Goal: Task Accomplishment & Management: Use online tool/utility

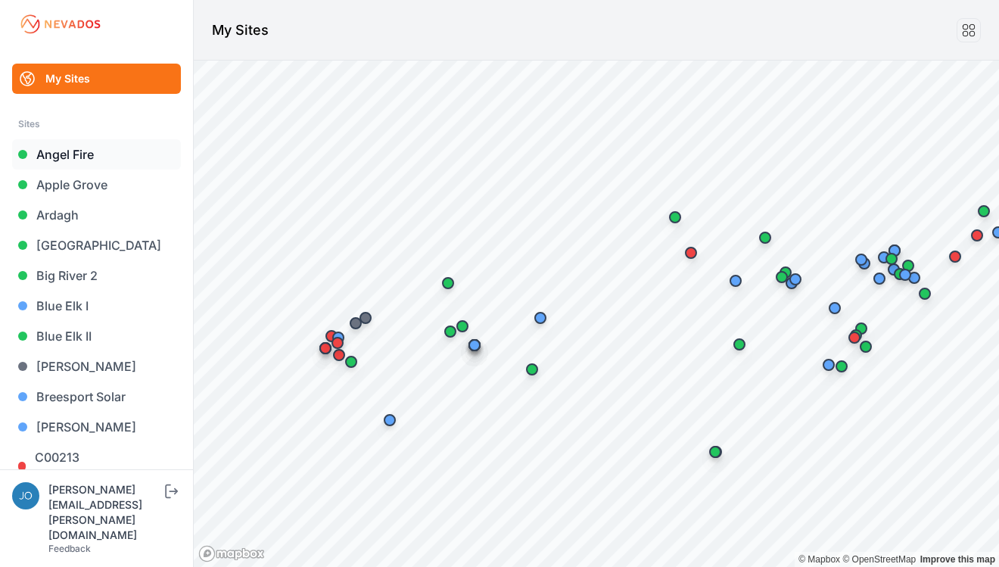
click at [58, 148] on link "Angel Fire" at bounding box center [96, 154] width 169 height 30
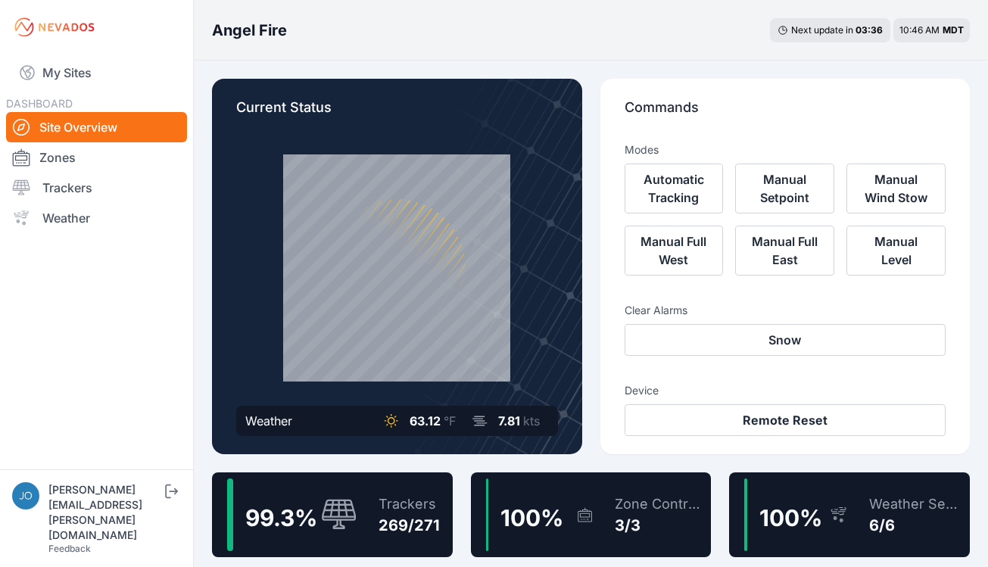
click at [390, 496] on div "Trackers" at bounding box center [408, 504] width 61 height 21
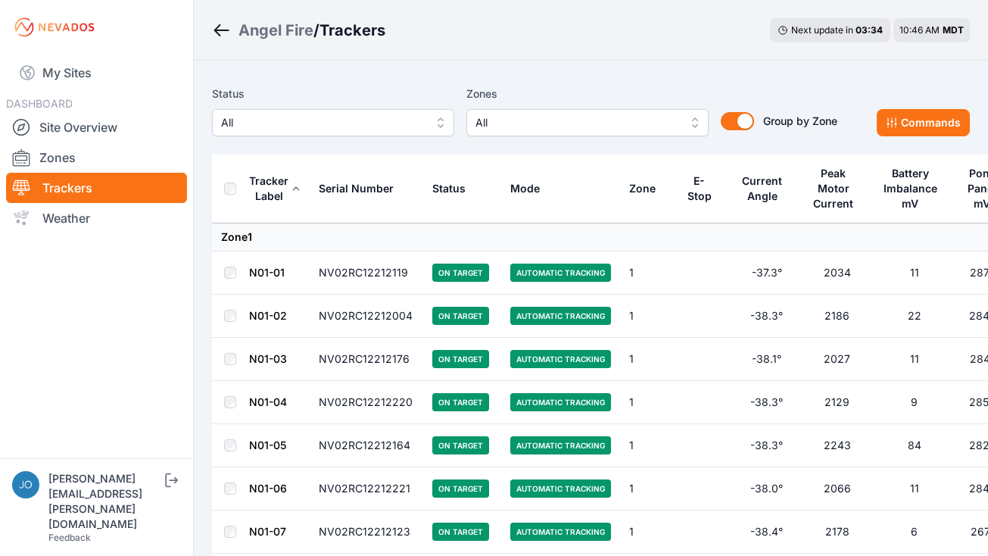
click at [281, 131] on span "All" at bounding box center [322, 123] width 203 height 18
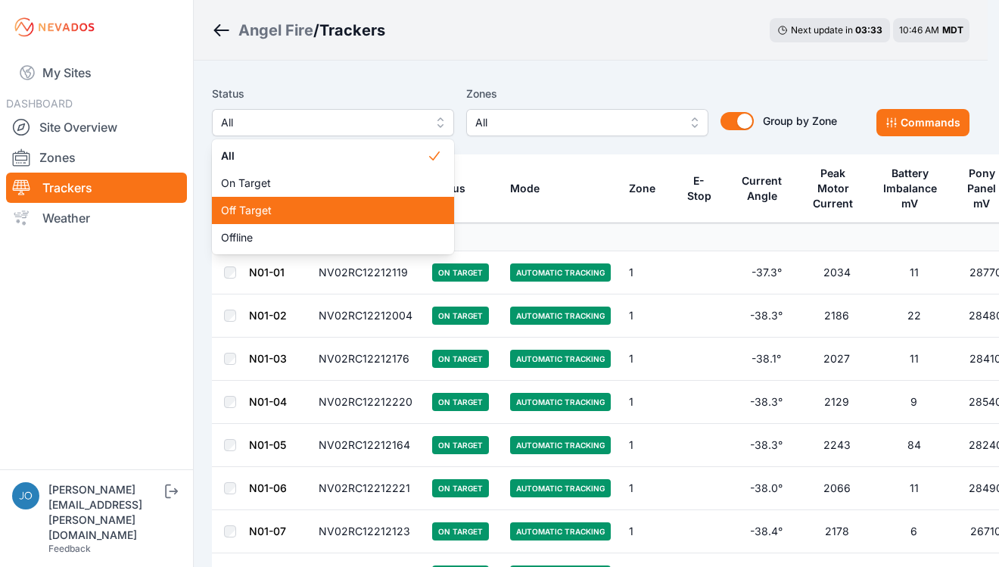
click at [266, 218] on div "Off Target" at bounding box center [333, 210] width 242 height 27
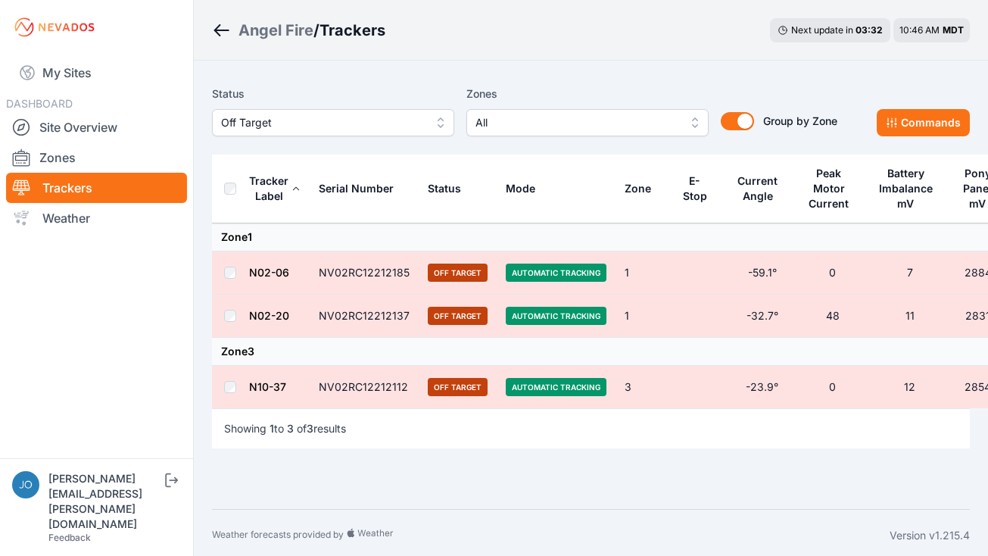
click at [908, 108] on div "Status Off Target Zones All Group by Zone Group by Zone Commands" at bounding box center [591, 110] width 758 height 51
click at [908, 114] on button "Commands" at bounding box center [923, 122] width 93 height 27
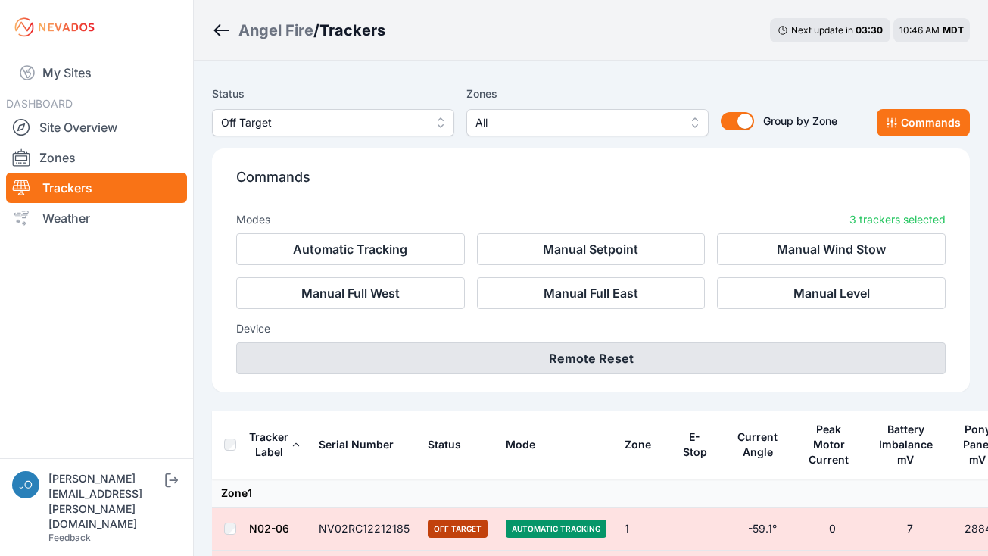
click at [599, 346] on button "Remote Reset" at bounding box center [590, 358] width 709 height 32
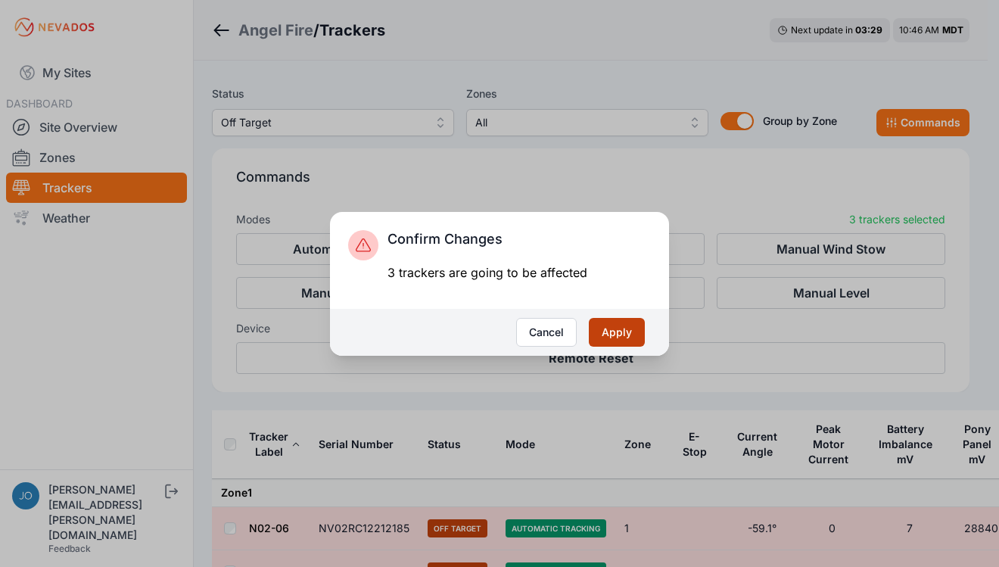
click at [606, 338] on button "Apply" at bounding box center [617, 332] width 56 height 29
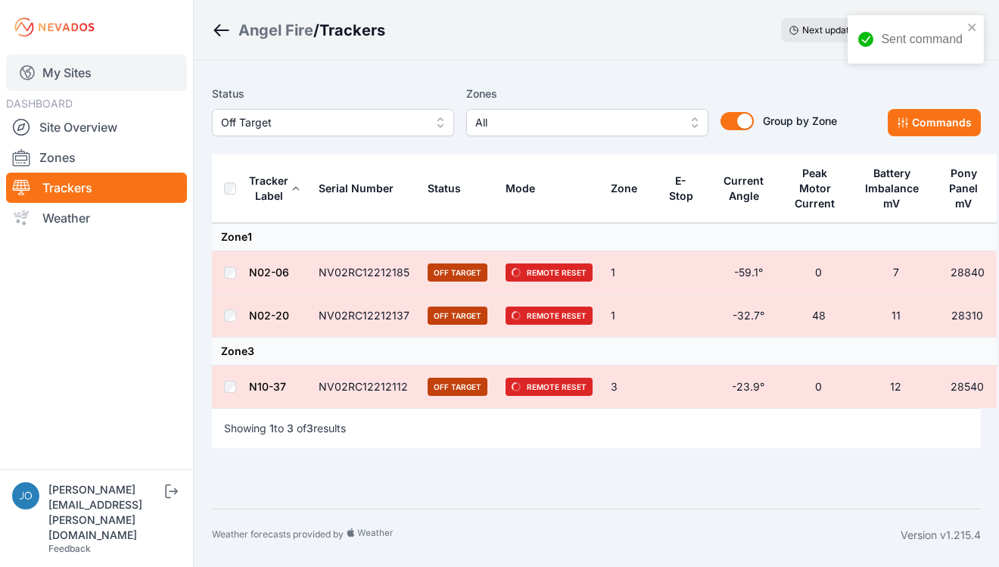
click at [90, 63] on link "My Sites" at bounding box center [96, 73] width 181 height 36
click at [46, 71] on link "My Sites" at bounding box center [96, 73] width 181 height 36
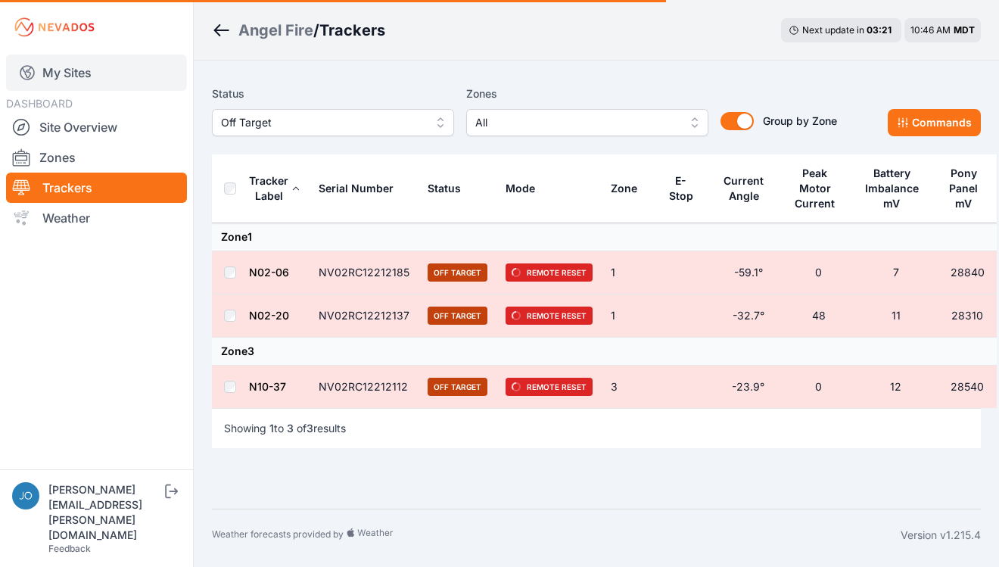
click at [83, 72] on link "My Sites" at bounding box center [96, 73] width 181 height 36
click at [73, 72] on link "My Sites" at bounding box center [96, 73] width 181 height 36
click at [79, 83] on link "My Sites" at bounding box center [96, 73] width 181 height 36
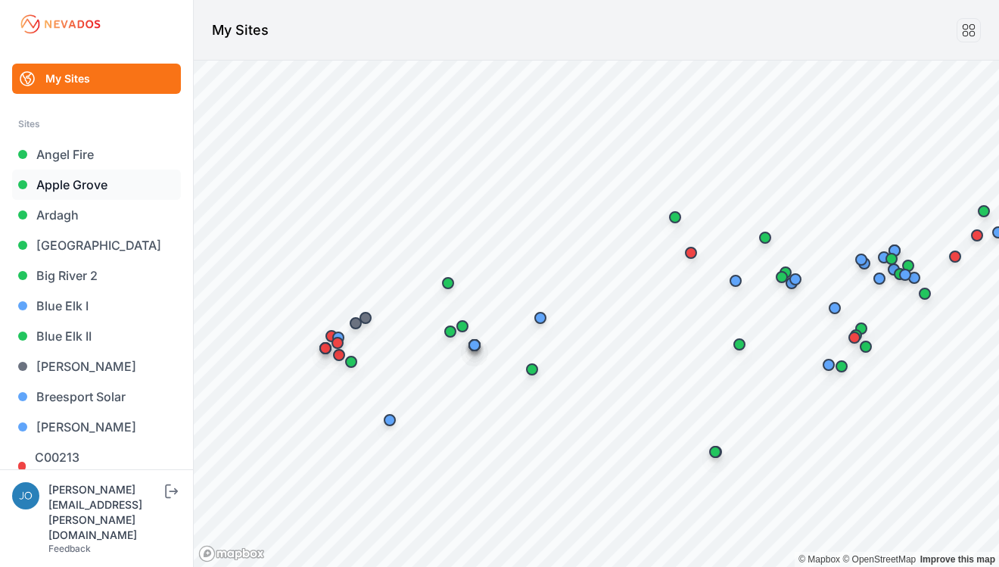
click at [49, 185] on link "Apple Grove" at bounding box center [96, 185] width 169 height 30
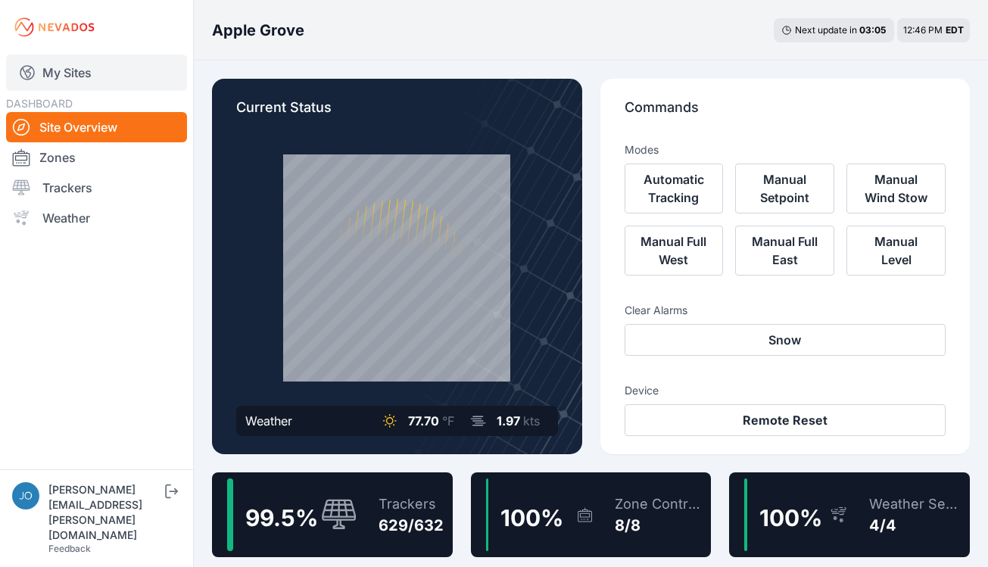
click at [58, 67] on link "My Sites" at bounding box center [96, 73] width 181 height 36
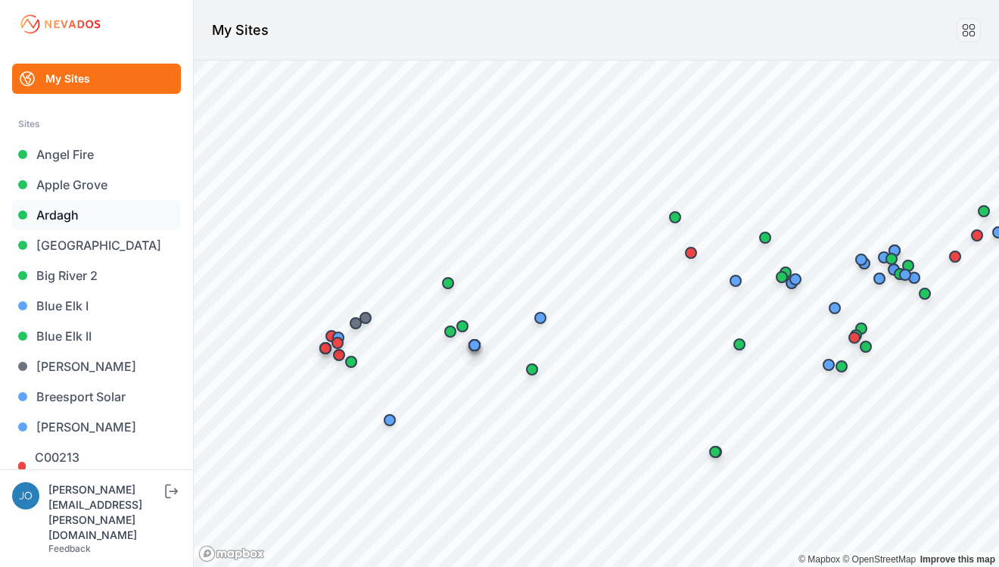
click at [64, 222] on link "Ardagh" at bounding box center [96, 215] width 169 height 30
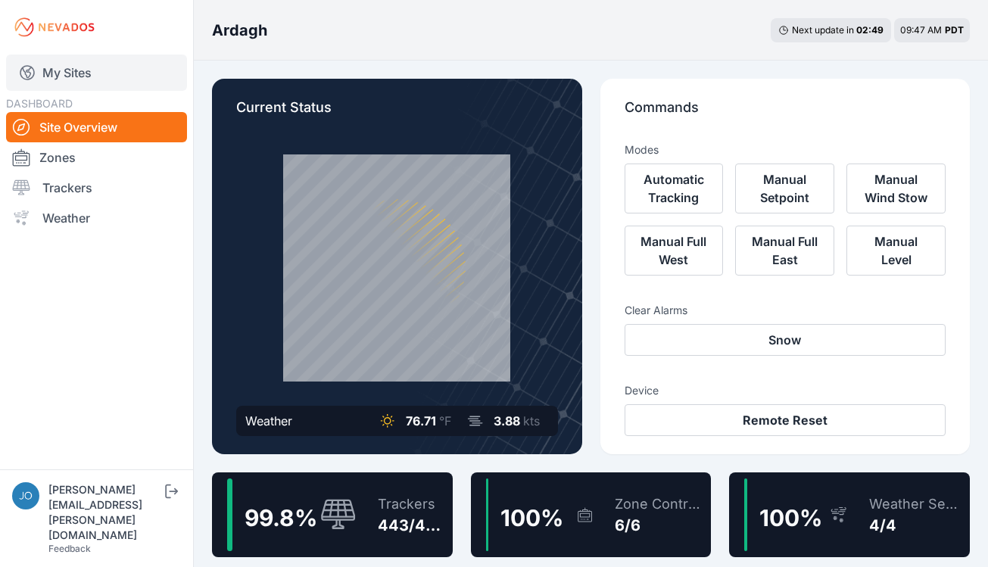
click at [61, 70] on link "My Sites" at bounding box center [96, 73] width 181 height 36
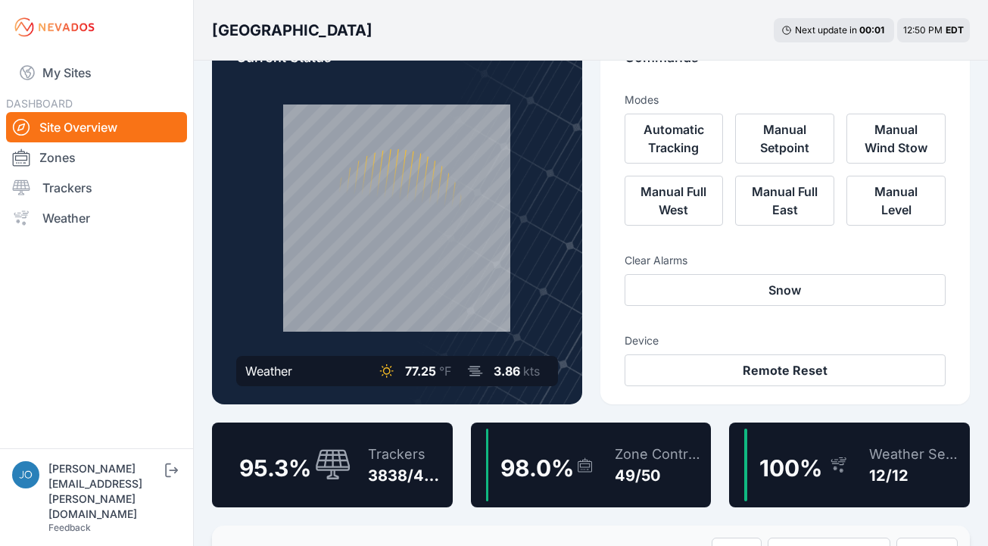
scroll to position [101, 0]
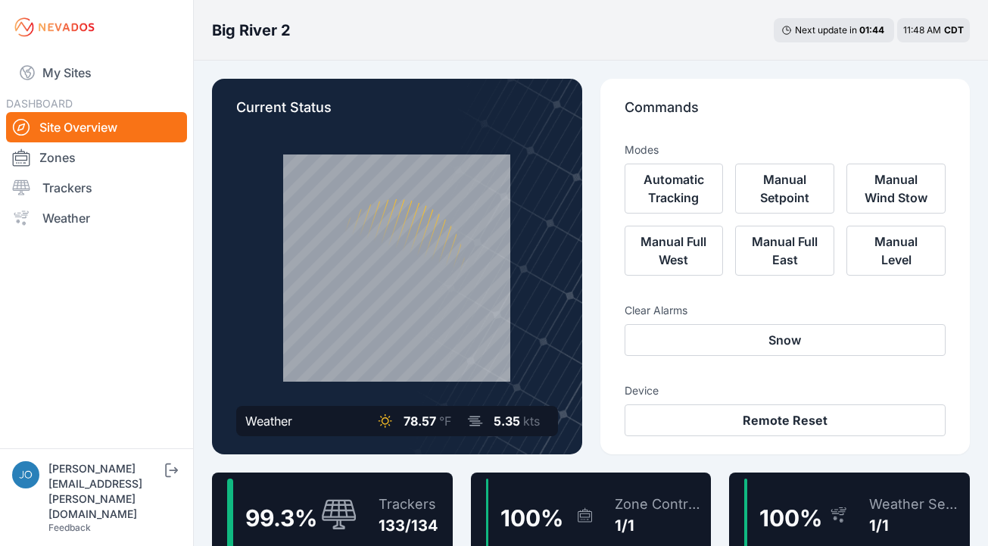
click at [401, 493] on div "Trackers 133/134" at bounding box center [400, 514] width 75 height 73
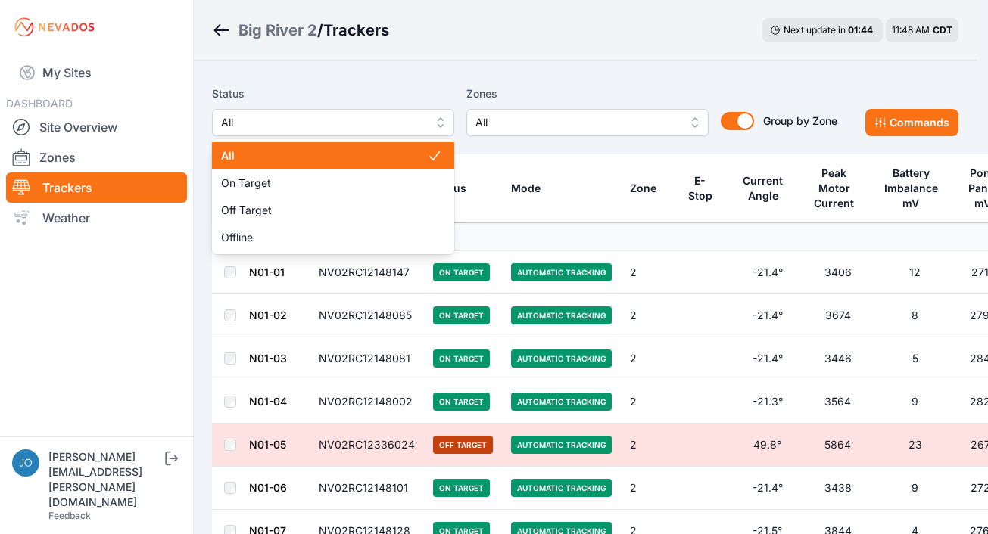
click at [357, 132] on button "All" at bounding box center [333, 122] width 242 height 27
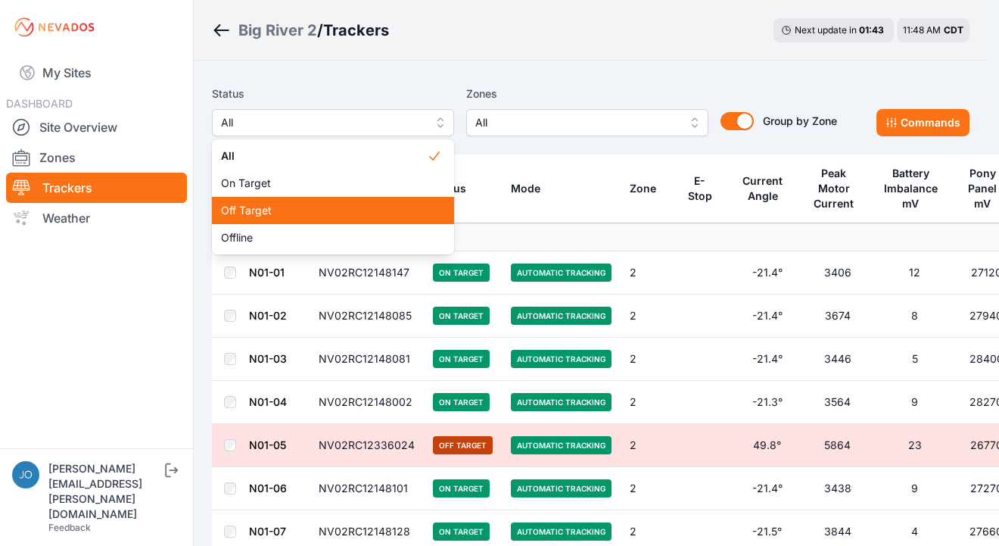
click at [301, 220] on div "Off Target" at bounding box center [333, 210] width 242 height 27
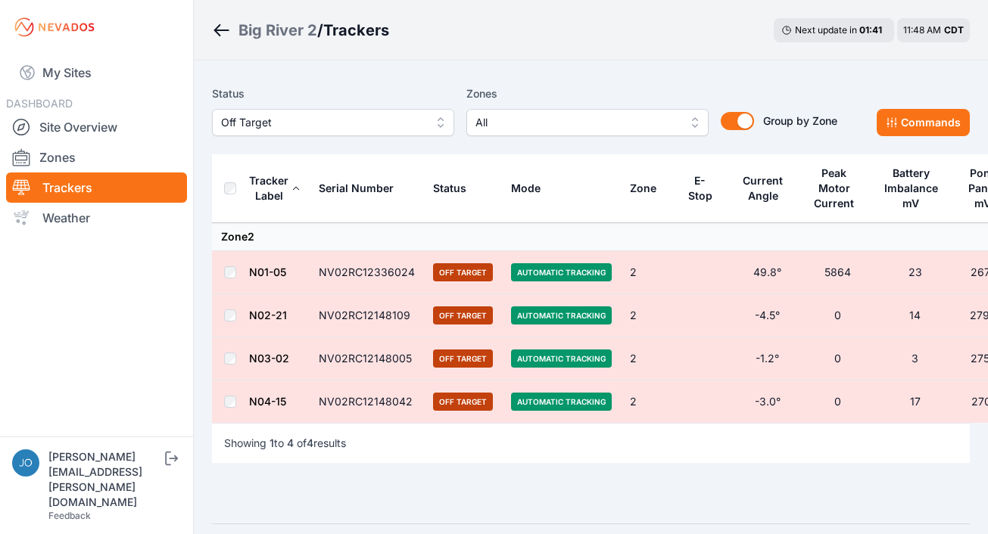
click at [932, 137] on div "Status Off Target Zones All Group by Zone Group by Zone Commands" at bounding box center [591, 117] width 758 height 76
click at [932, 134] on button "Commands" at bounding box center [923, 122] width 93 height 27
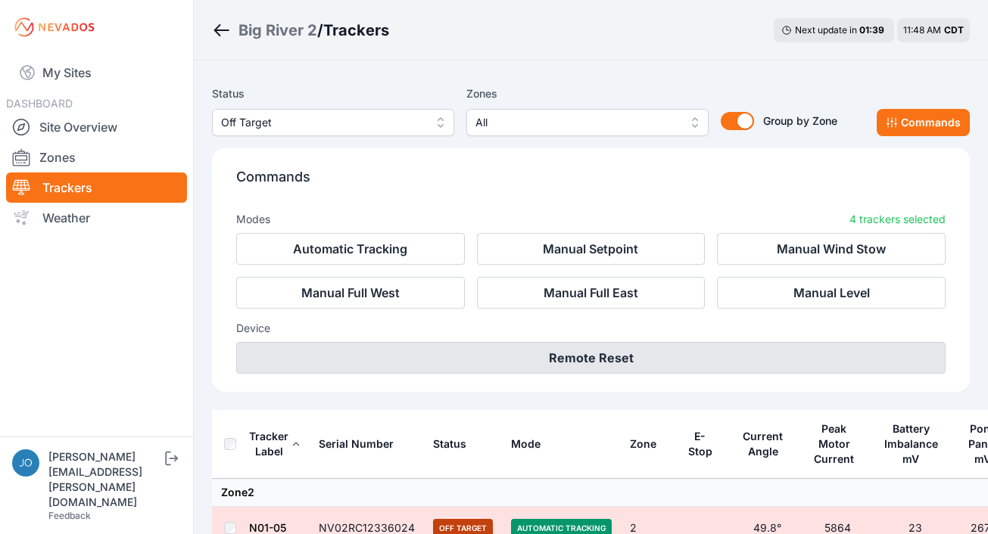
click at [677, 359] on button "Remote Reset" at bounding box center [590, 358] width 709 height 32
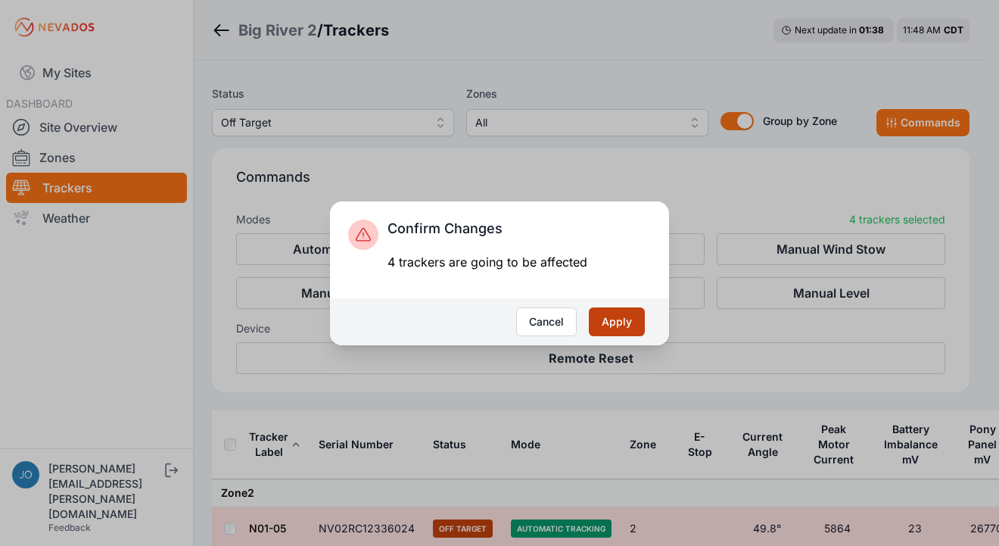
click at [607, 323] on button "Apply" at bounding box center [617, 321] width 56 height 29
